Goal: Contribute content

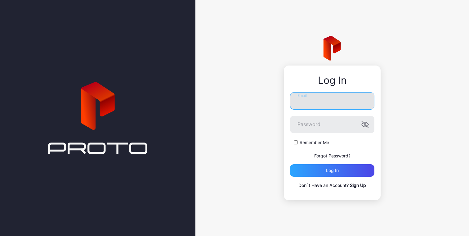
click at [314, 105] on input "Email" at bounding box center [332, 100] width 84 height 17
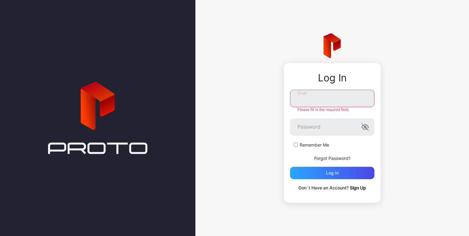
paste input "**********"
type input "**********"
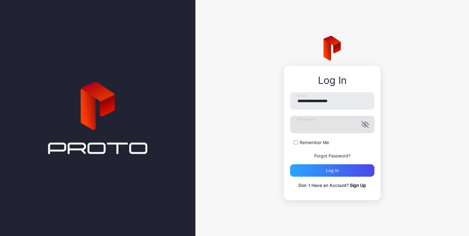
click at [365, 124] on label "Password" at bounding box center [332, 124] width 84 height 17
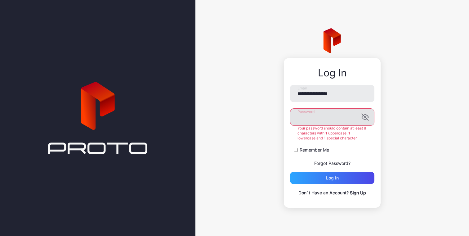
click at [363, 120] on icon "button" at bounding box center [364, 116] width 7 height 7
click at [312, 152] on form "**********" at bounding box center [332, 134] width 84 height 99
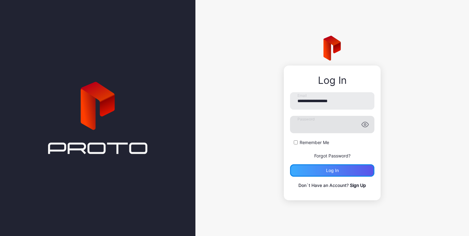
click at [324, 172] on div "Log in" at bounding box center [332, 170] width 84 height 12
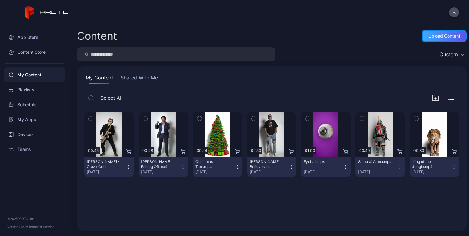
click at [422, 36] on div "Upload Content" at bounding box center [444, 36] width 45 height 12
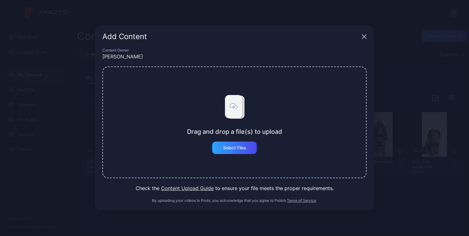
click at [362, 37] on icon "button" at bounding box center [363, 36] width 5 height 5
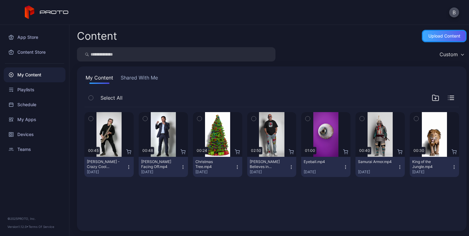
click at [443, 31] on div "Upload Content" at bounding box center [444, 36] width 45 height 12
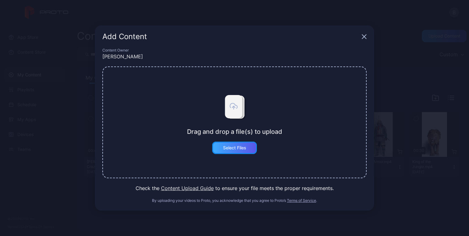
click at [233, 150] on div "Select Files" at bounding box center [234, 147] width 23 height 5
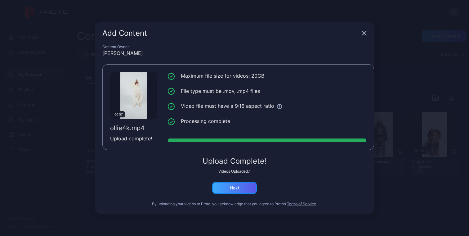
click at [221, 191] on div "Next" at bounding box center [234, 187] width 45 height 12
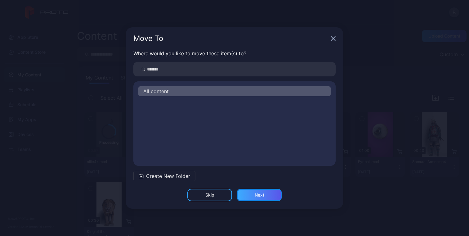
click at [250, 193] on div "Next" at bounding box center [259, 194] width 45 height 12
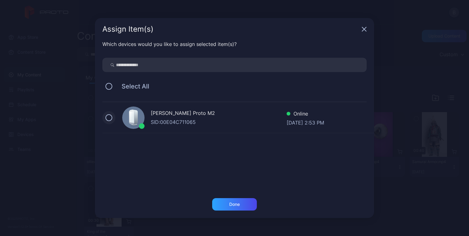
click at [109, 116] on button at bounding box center [108, 117] width 7 height 7
click at [233, 206] on div "Done" at bounding box center [234, 203] width 11 height 5
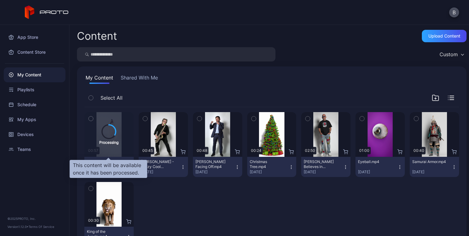
click at [114, 133] on icon at bounding box center [109, 131] width 14 height 14
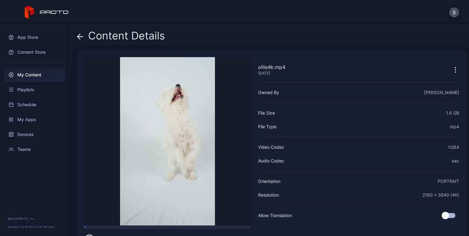
scroll to position [20, 0]
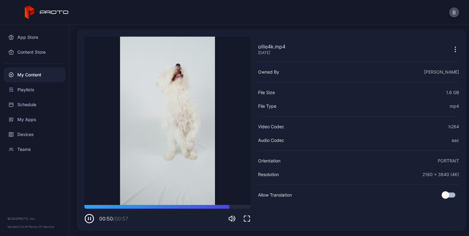
click at [35, 76] on div "My Content" at bounding box center [35, 74] width 62 height 15
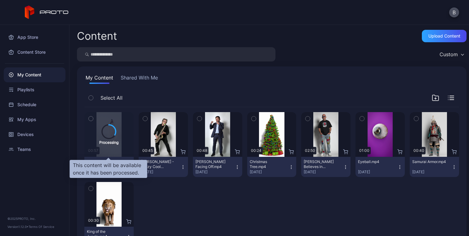
click at [118, 131] on div "Processing" at bounding box center [108, 134] width 19 height 21
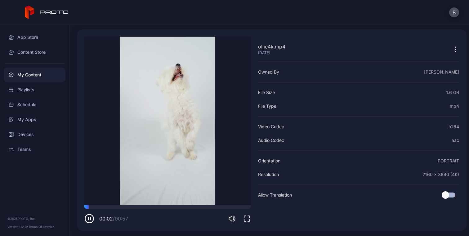
scroll to position [20, 0]
